Goal: Information Seeking & Learning: Learn about a topic

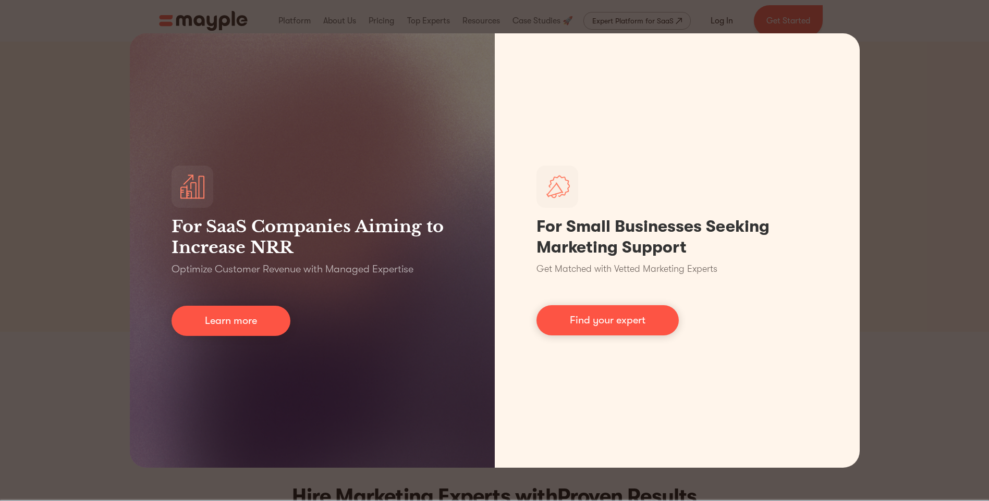
click at [906, 64] on div "For SaaS Companies Aiming to Increase NRR Optimize Customer Revenue with Manage…" at bounding box center [494, 250] width 989 height 501
click at [906, 65] on div "For SaaS Companies Aiming to Increase NRR Optimize Customer Revenue with Manage…" at bounding box center [494, 250] width 989 height 501
drag, startPoint x: 906, startPoint y: 66, endPoint x: 875, endPoint y: 85, distance: 37.0
click at [906, 66] on div "For SaaS Companies Aiming to Increase NRR Optimize Customer Revenue with Manage…" at bounding box center [494, 250] width 989 height 501
click at [926, 121] on div "For SaaS Companies Aiming to Increase NRR Optimize Customer Revenue with Manage…" at bounding box center [494, 250] width 989 height 501
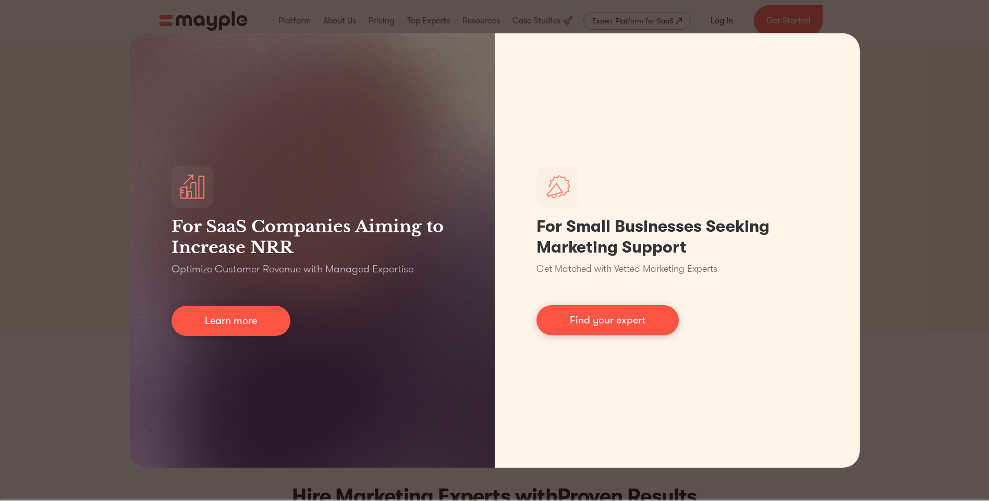
click at [0, 195] on html "By continuing to use this site you agree to our Cookie Policy Got it Join us LI…" at bounding box center [494, 250] width 989 height 501
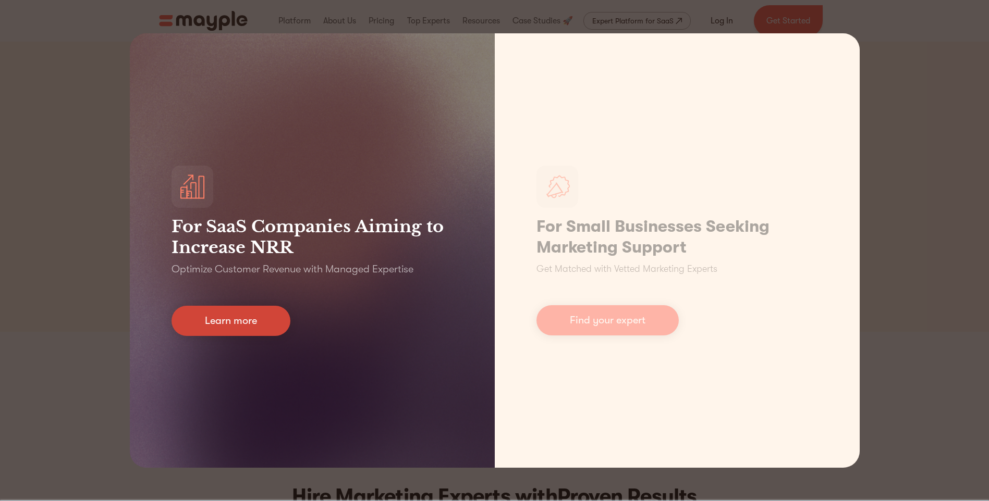
click at [260, 333] on link "Learn more" at bounding box center [230, 321] width 119 height 30
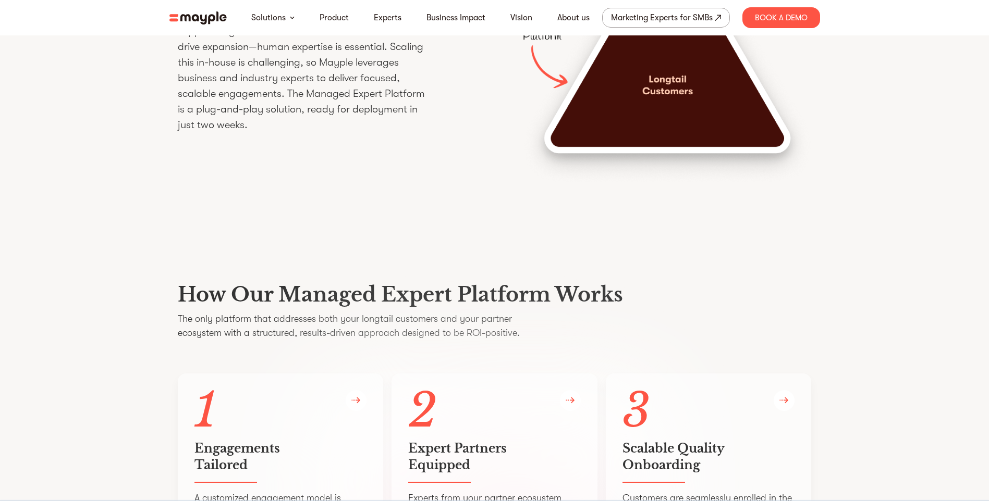
scroll to position [1493, 0]
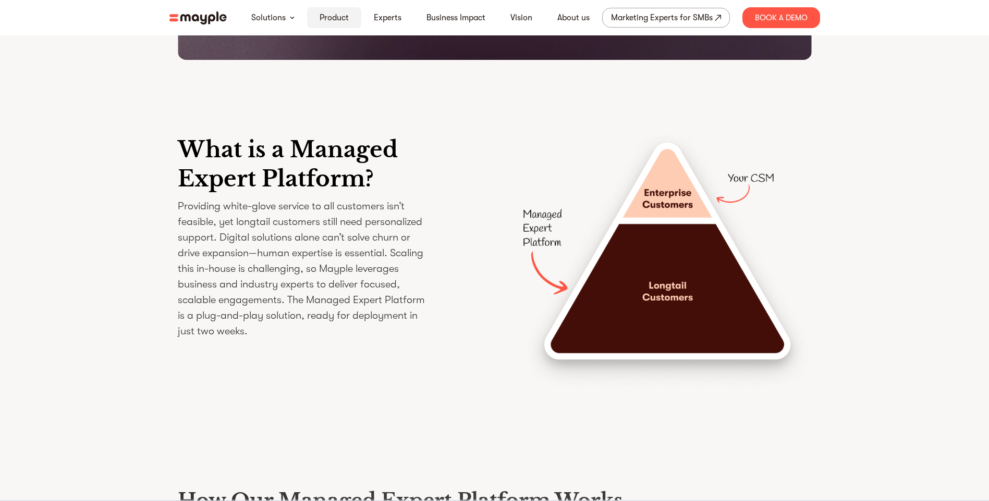
click at [343, 18] on link "Product" at bounding box center [333, 17] width 29 height 13
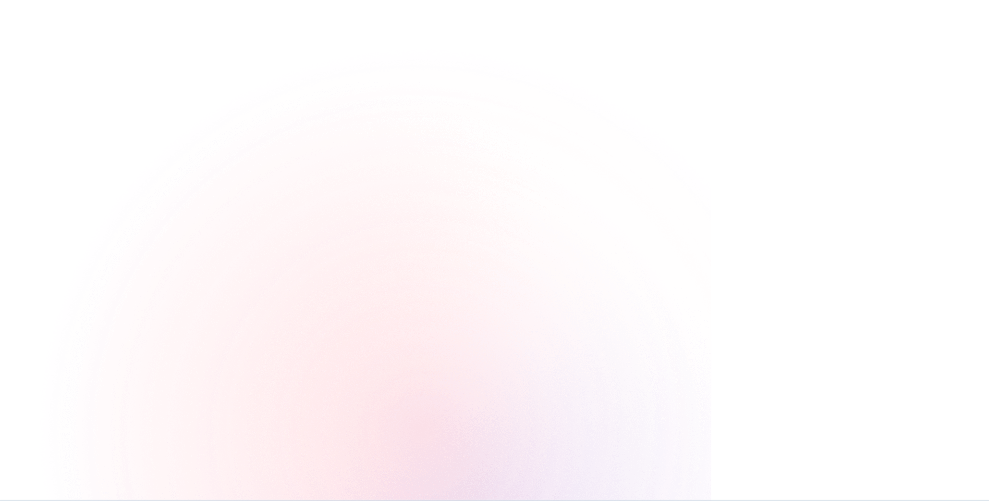
scroll to position [730, 0]
